Goal: Transaction & Acquisition: Purchase product/service

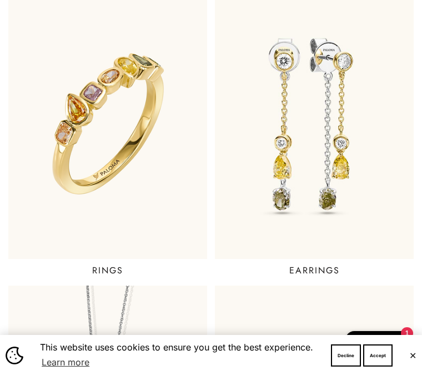
scroll to position [306, 0]
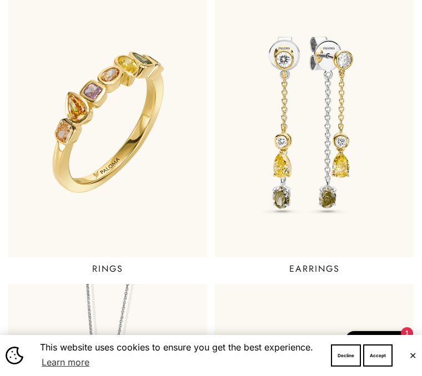
click at [318, 263] on p "EARRINGS" at bounding box center [314, 269] width 50 height 12
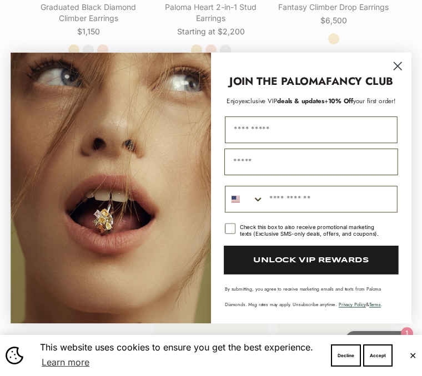
scroll to position [1535, 0]
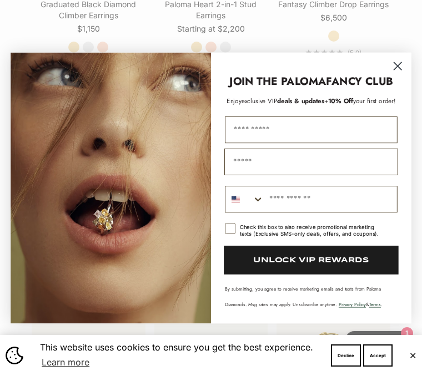
click at [402, 75] on circle "Close dialog" at bounding box center [397, 66] width 18 height 18
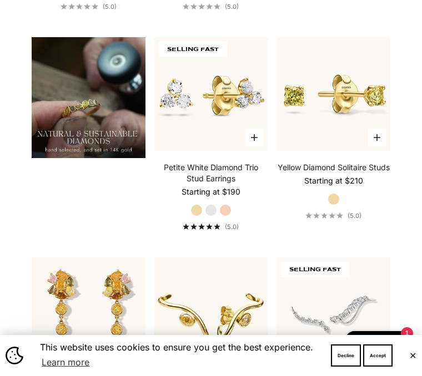
scroll to position [930, 0]
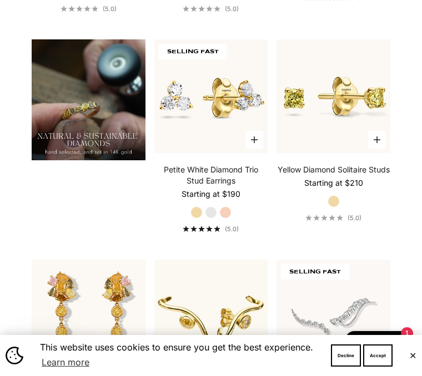
click at [217, 137] on img at bounding box center [210, 96] width 125 height 125
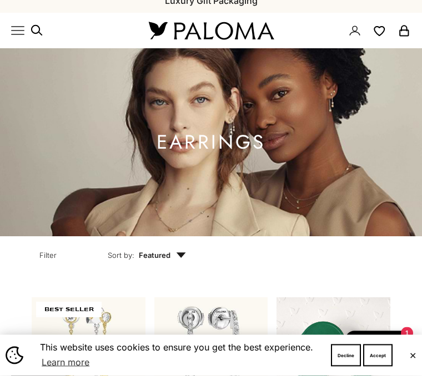
scroll to position [0, 0]
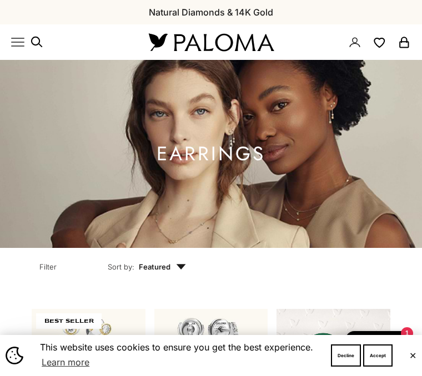
click at [21, 36] on icon "Primary navigation" at bounding box center [17, 42] width 13 height 13
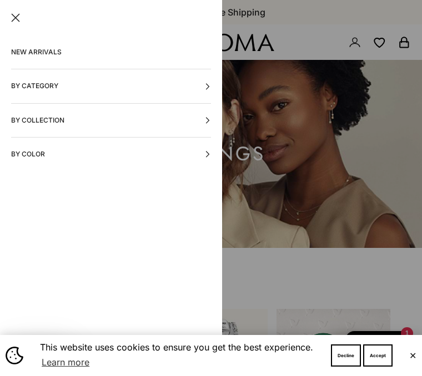
click at [159, 87] on button "By Category" at bounding box center [111, 85] width 200 height 33
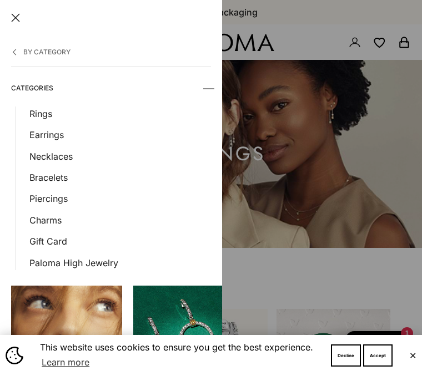
click at [49, 112] on link "Rings" at bounding box center [119, 114] width 181 height 14
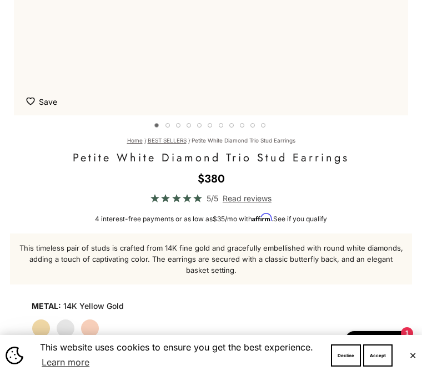
scroll to position [431, 0]
click at [64, 325] on label "White Gold" at bounding box center [65, 328] width 19 height 19
click at [97, 326] on label "Rose Gold" at bounding box center [89, 328] width 19 height 19
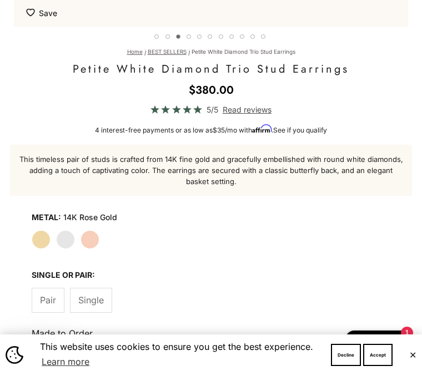
scroll to position [520, 0]
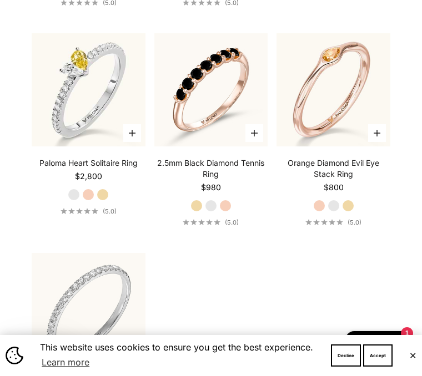
scroll to position [3357, 0]
